Goal: Task Accomplishment & Management: Use online tool/utility

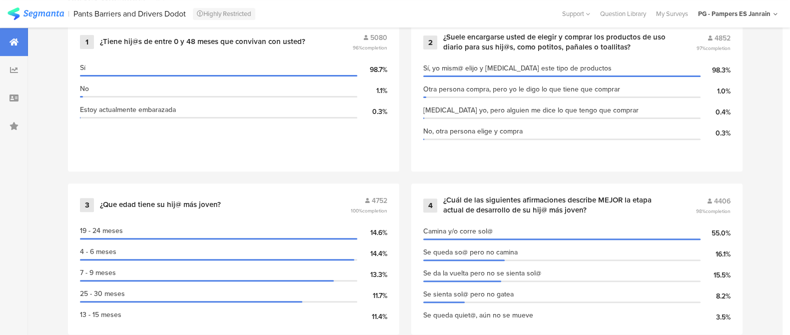
scroll to position [460, 0]
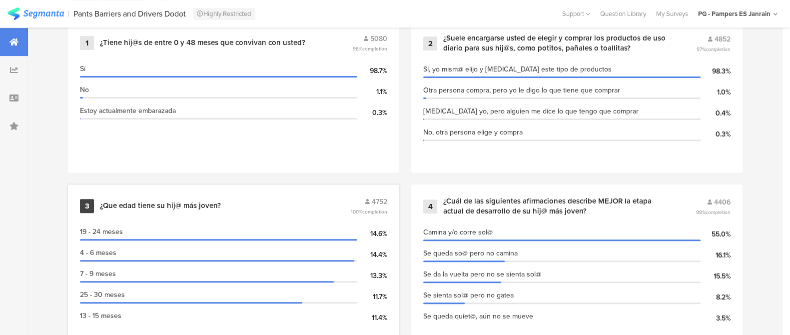
click at [325, 226] on div "19 - 24 meses" at bounding box center [218, 231] width 277 height 10
click at [325, 203] on div "¿Que edad tiene su hij@ más joven?" at bounding box center [224, 206] width 248 height 10
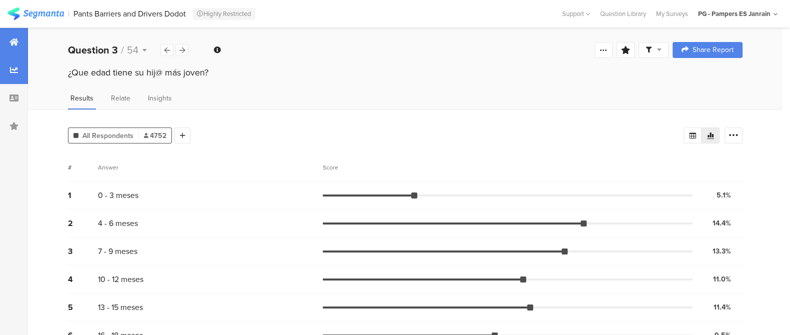
click at [25, 41] on div at bounding box center [14, 42] width 28 height 28
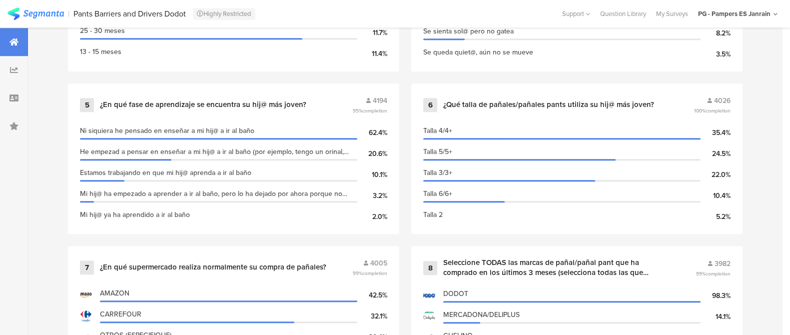
scroll to position [721, 0]
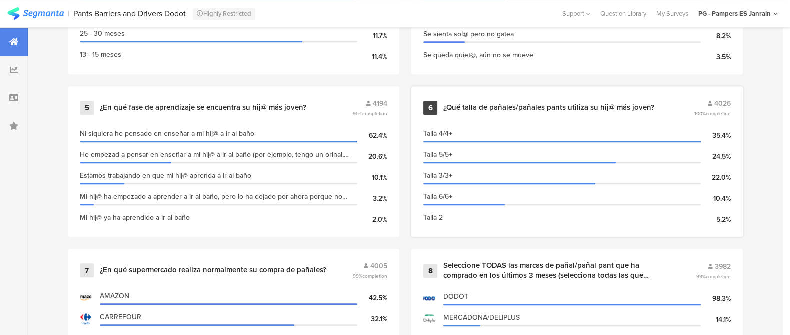
click at [478, 112] on div "6 ¿Qué talla de pañales/pañales pants utiliza su hij@ más joven? 4026 100% comp…" at bounding box center [576, 107] width 307 height 19
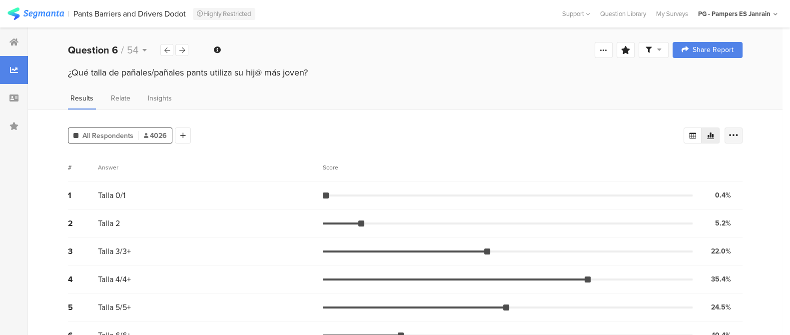
click at [738, 137] on icon at bounding box center [733, 135] width 10 height 10
drag, startPoint x: 168, startPoint y: 144, endPoint x: 188, endPoint y: 131, distance: 24.1
click at [188, 131] on div "All Respondents 4026 Add Segment # Answer Score 1 Talla 0/1 0.4% 17 votes 2 Tal…" at bounding box center [405, 246] width 754 height 275
click at [188, 131] on div at bounding box center [183, 135] width 16 height 16
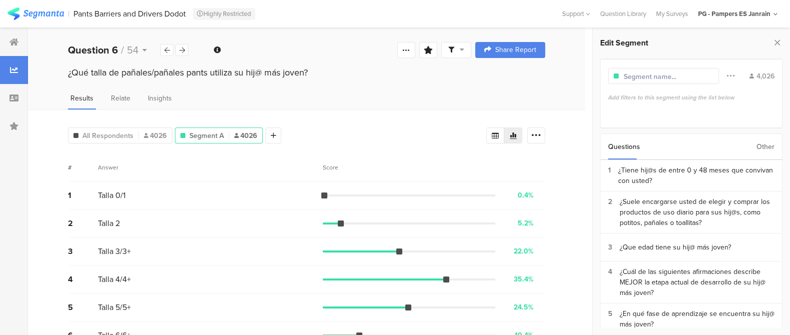
click at [644, 80] on input "text" at bounding box center [666, 76] width 87 height 10
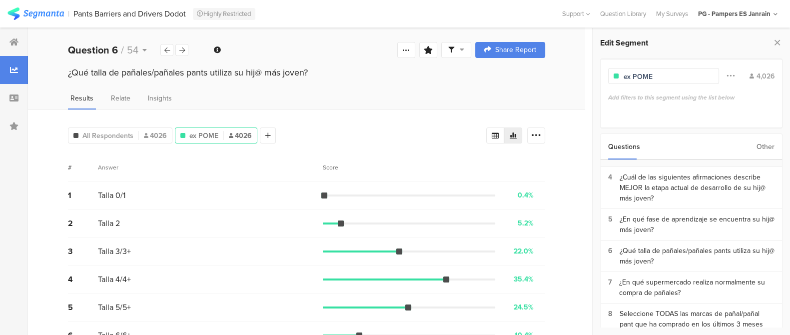
scroll to position [95, 0]
type input "ex POME"
click at [669, 249] on div "¿Qué talla de pañales/pañales pants utiliza su hij@ más joven?" at bounding box center [696, 255] width 155 height 21
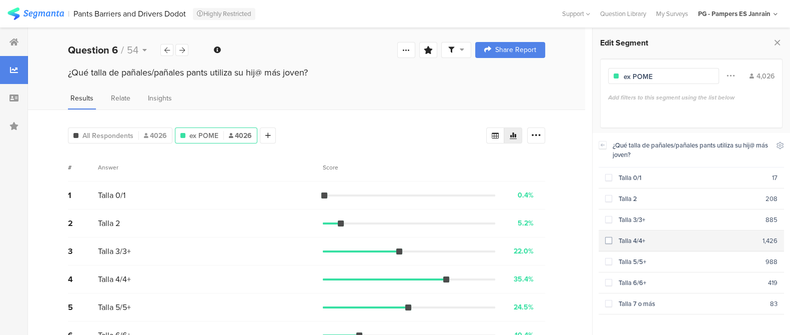
click at [605, 239] on span at bounding box center [608, 240] width 7 height 7
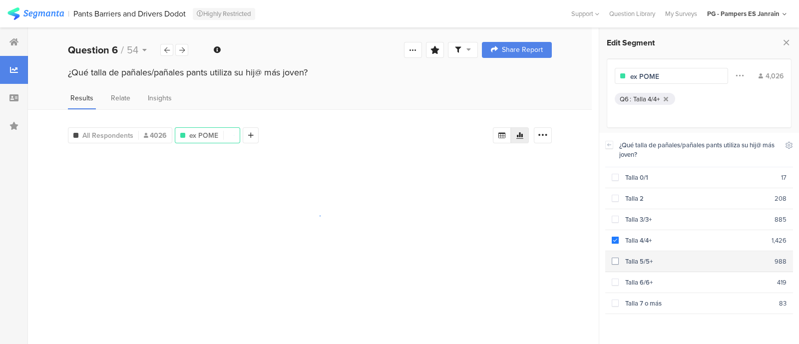
click at [614, 258] on span at bounding box center [615, 261] width 7 height 7
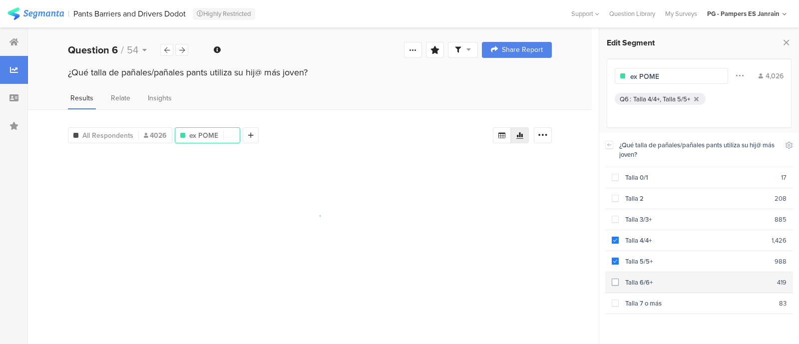
click at [618, 281] on span at bounding box center [615, 282] width 7 height 7
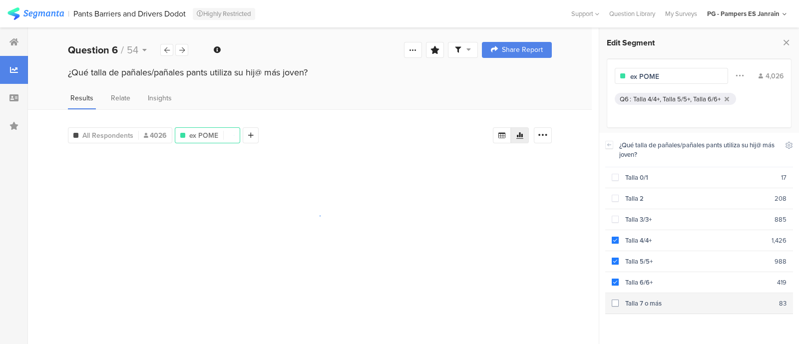
click at [615, 305] on section "Talla 7 o más 83" at bounding box center [699, 303] width 188 height 21
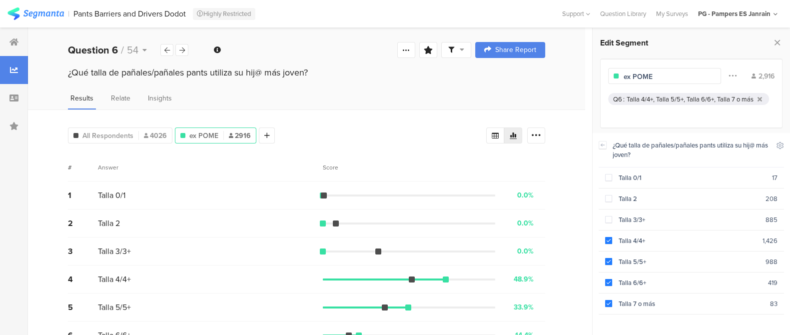
click at [395, 83] on div "¿Qué talla de pañales/pañales pants utiliza su hij@ más joven?" at bounding box center [306, 82] width 557 height 32
click at [18, 43] on icon at bounding box center [13, 42] width 9 height 8
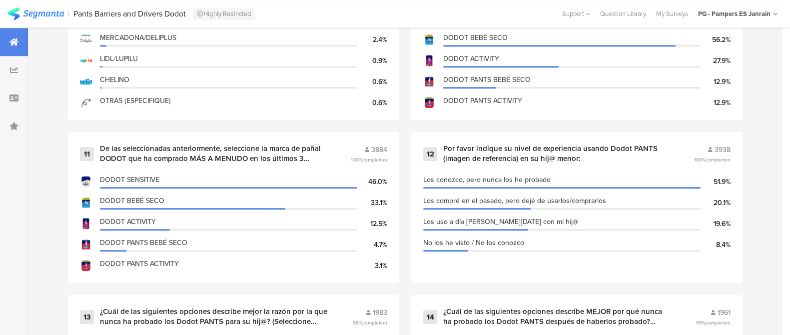
scroll to position [1164, 0]
click at [454, 152] on div "Por favor indique su nivel de experiencia usando Dodot PANTS (imagen de referen…" at bounding box center [556, 152] width 226 height 19
